Goal: Navigation & Orientation: Find specific page/section

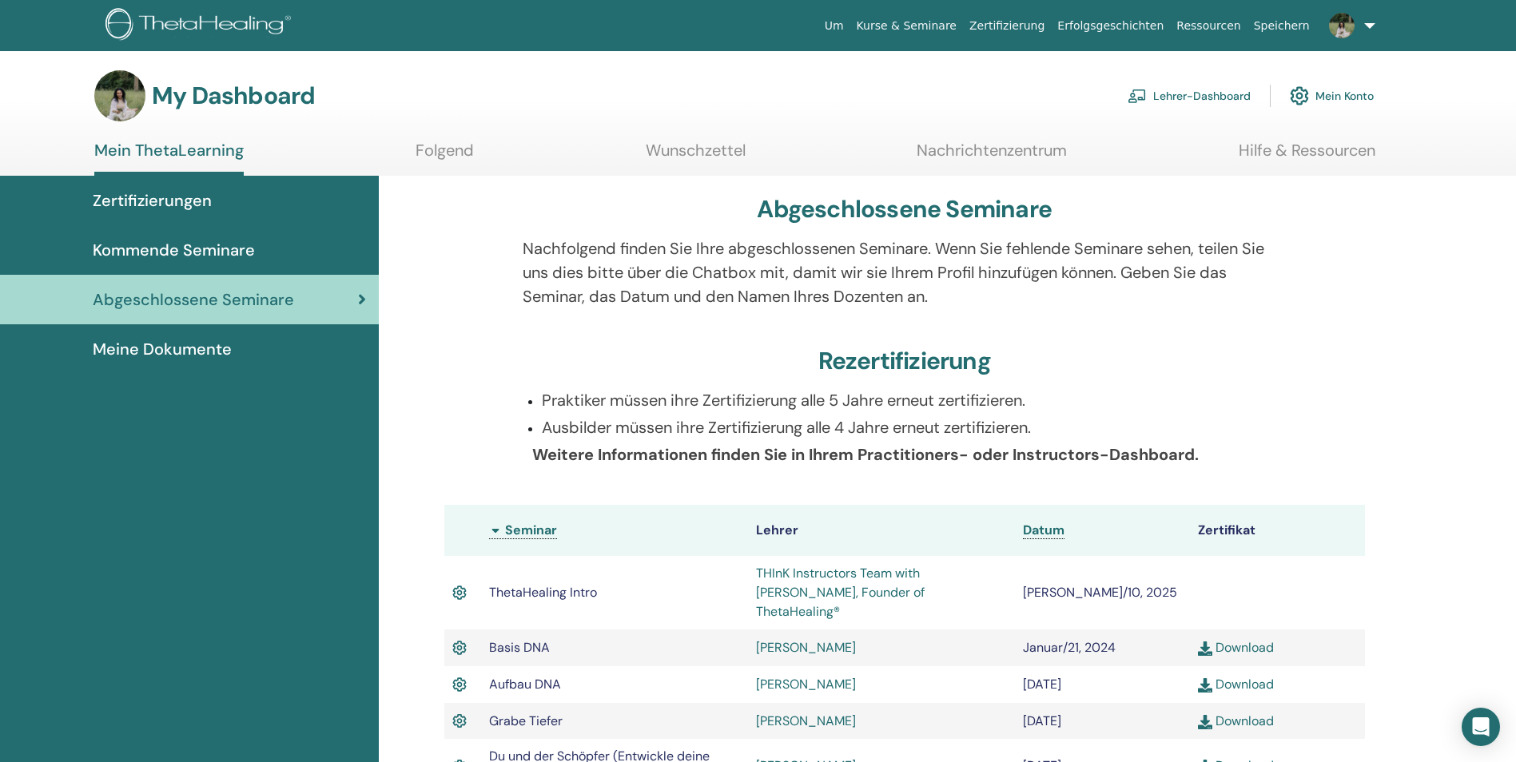
click at [210, 297] on span "Abgeschlossene Seminare" at bounding box center [193, 300] width 201 height 24
click at [248, 245] on span "Kommende Seminare" at bounding box center [174, 250] width 162 height 24
